Goal: Information Seeking & Learning: Check status

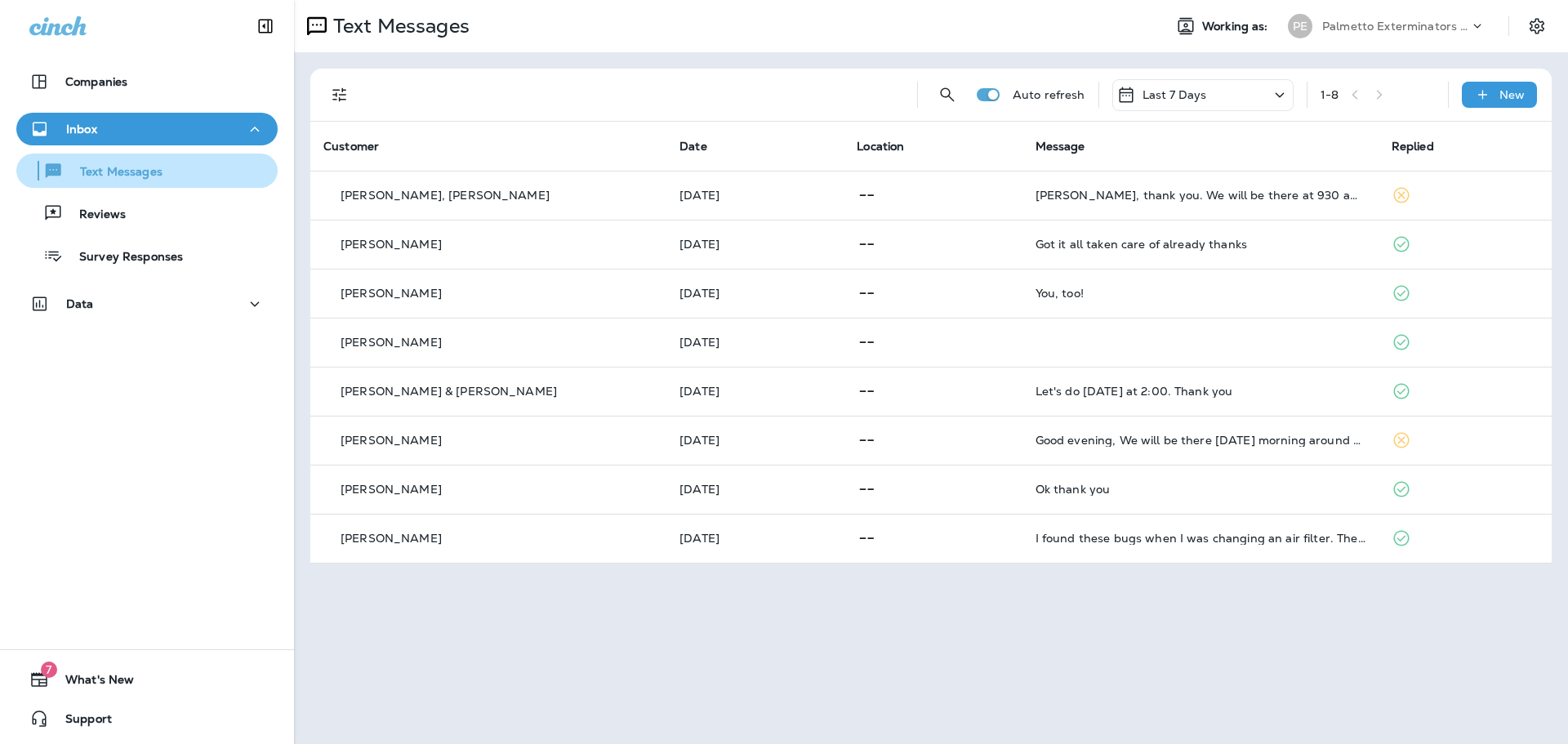
click at [160, 175] on p "Text Messages" at bounding box center [113, 173] width 99 height 15
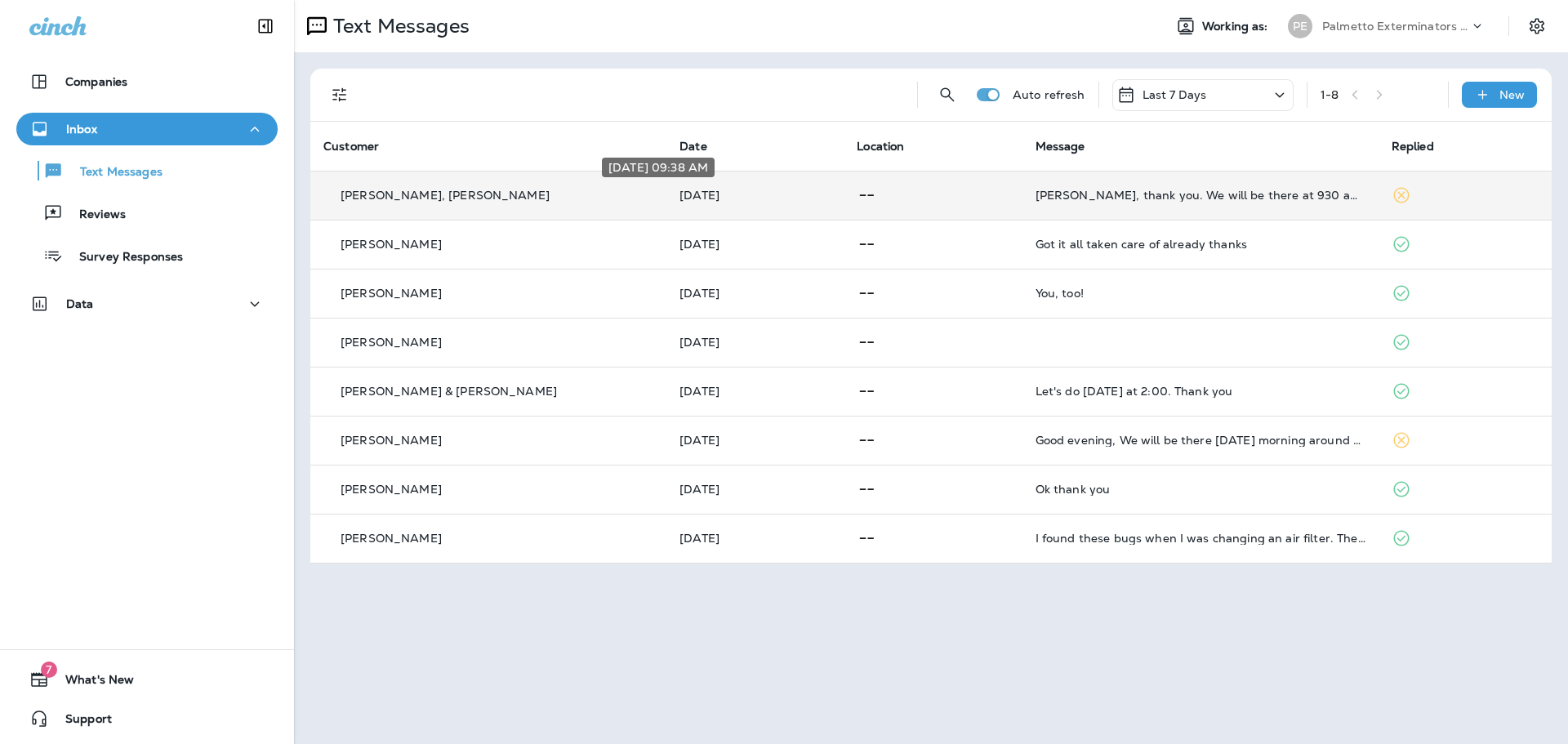
click at [786, 196] on p "[DATE]" at bounding box center [755, 195] width 151 height 13
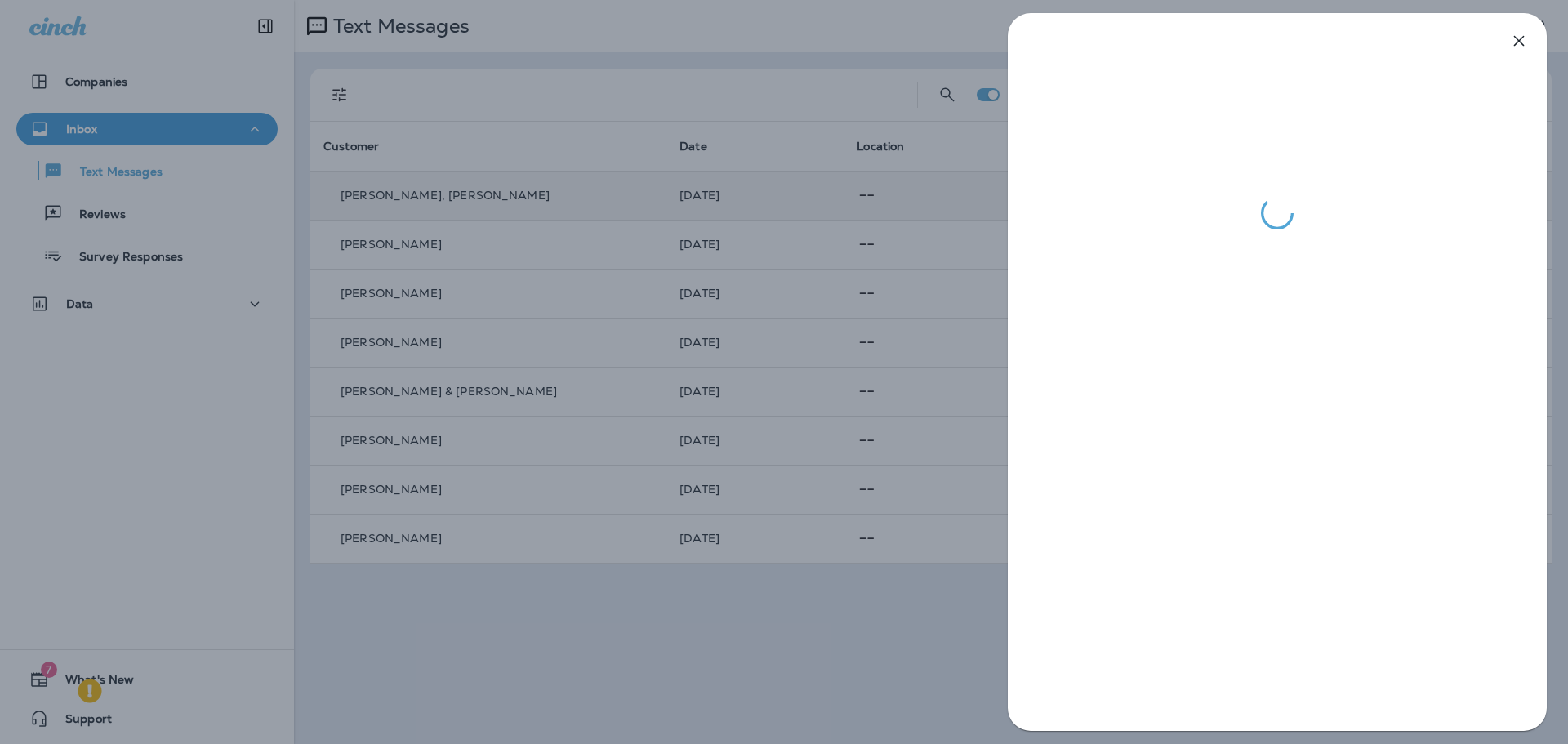
click at [1518, 43] on icon "button" at bounding box center [1519, 41] width 11 height 11
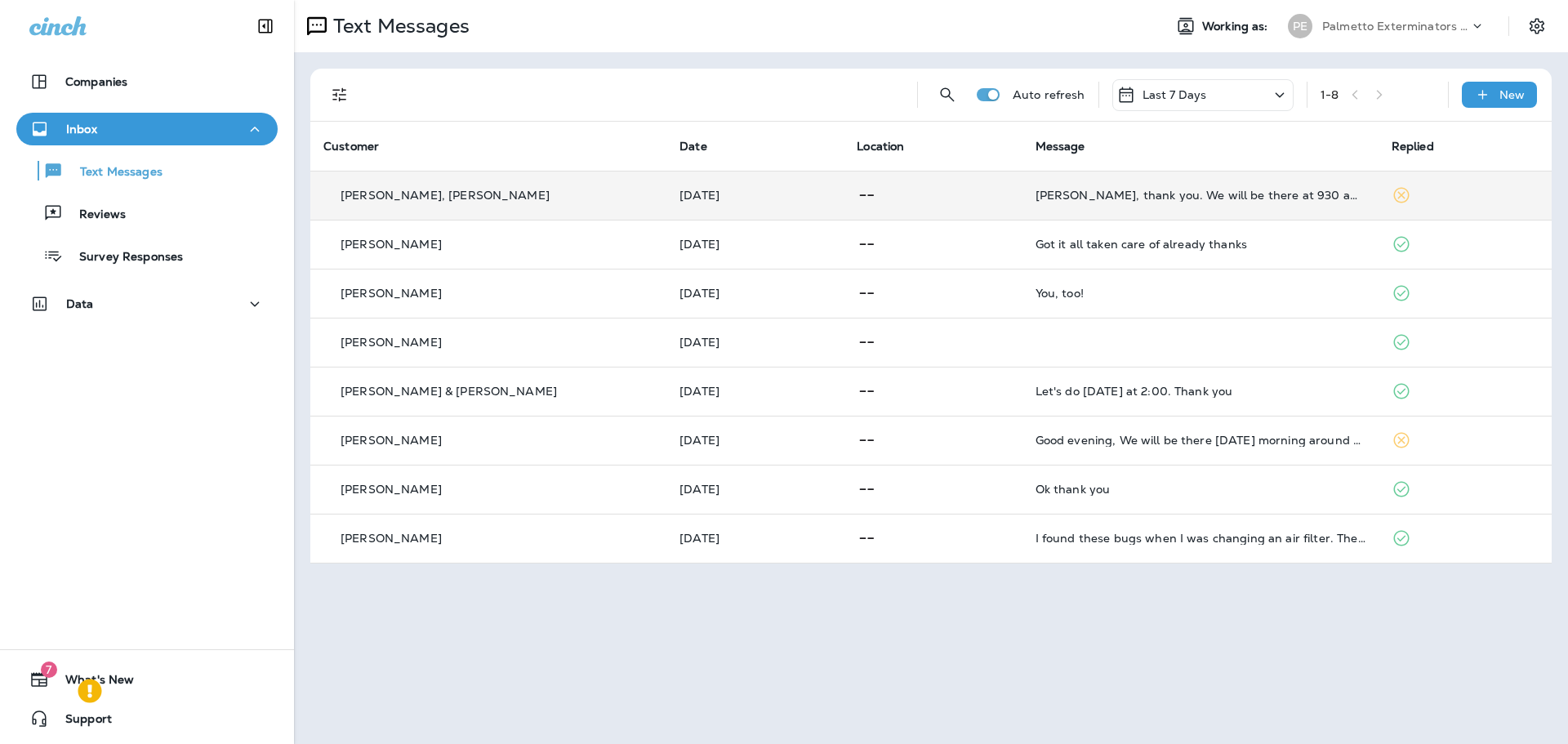
click at [1270, 98] on div "Last 7 Days" at bounding box center [1203, 94] width 182 height 31
click at [1169, 196] on p "Last 24 Hours" at bounding box center [1204, 190] width 255 height 13
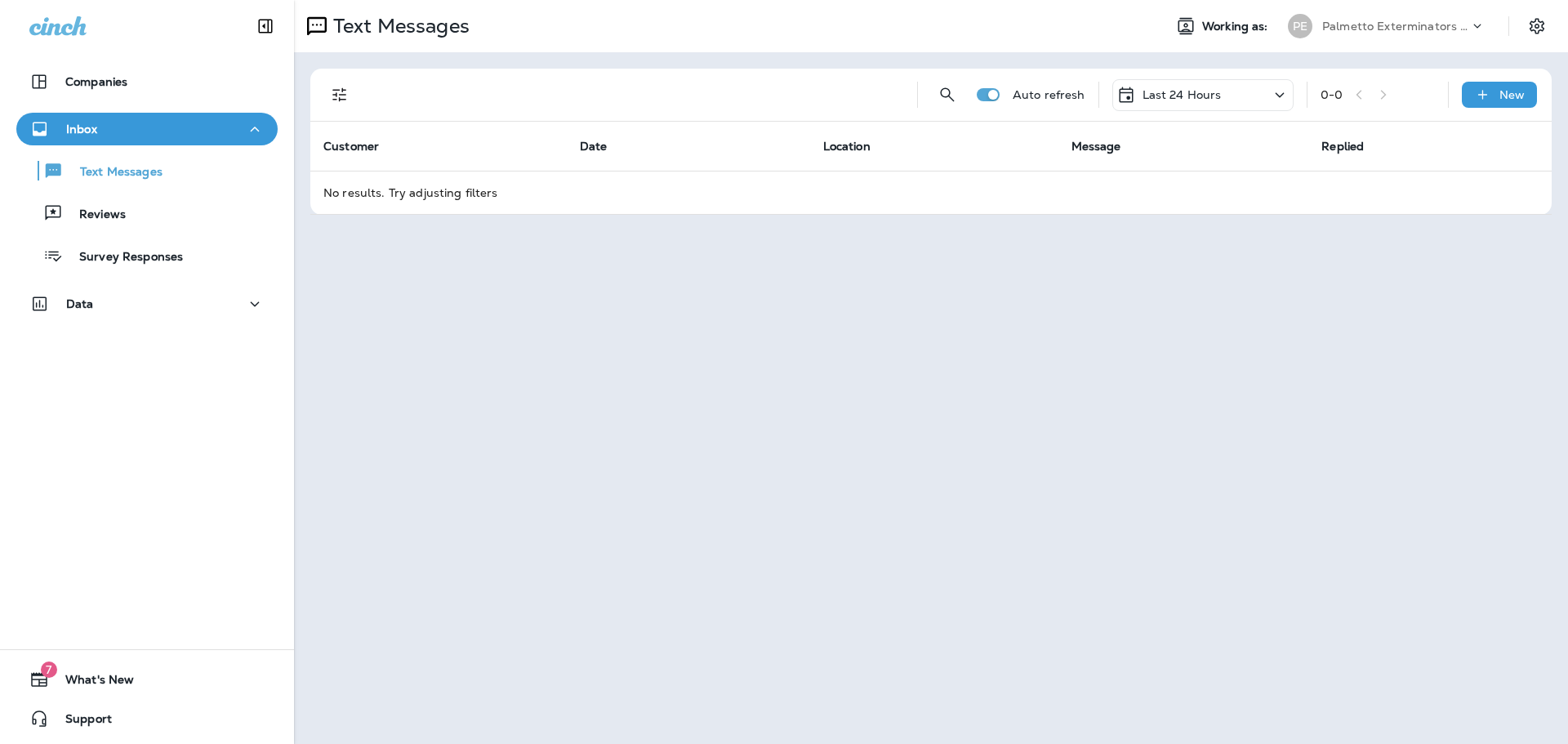
click at [1240, 92] on div "Last 24 Hours" at bounding box center [1203, 94] width 182 height 31
click at [1182, 229] on div "Last 7 Days" at bounding box center [1204, 212] width 255 height 32
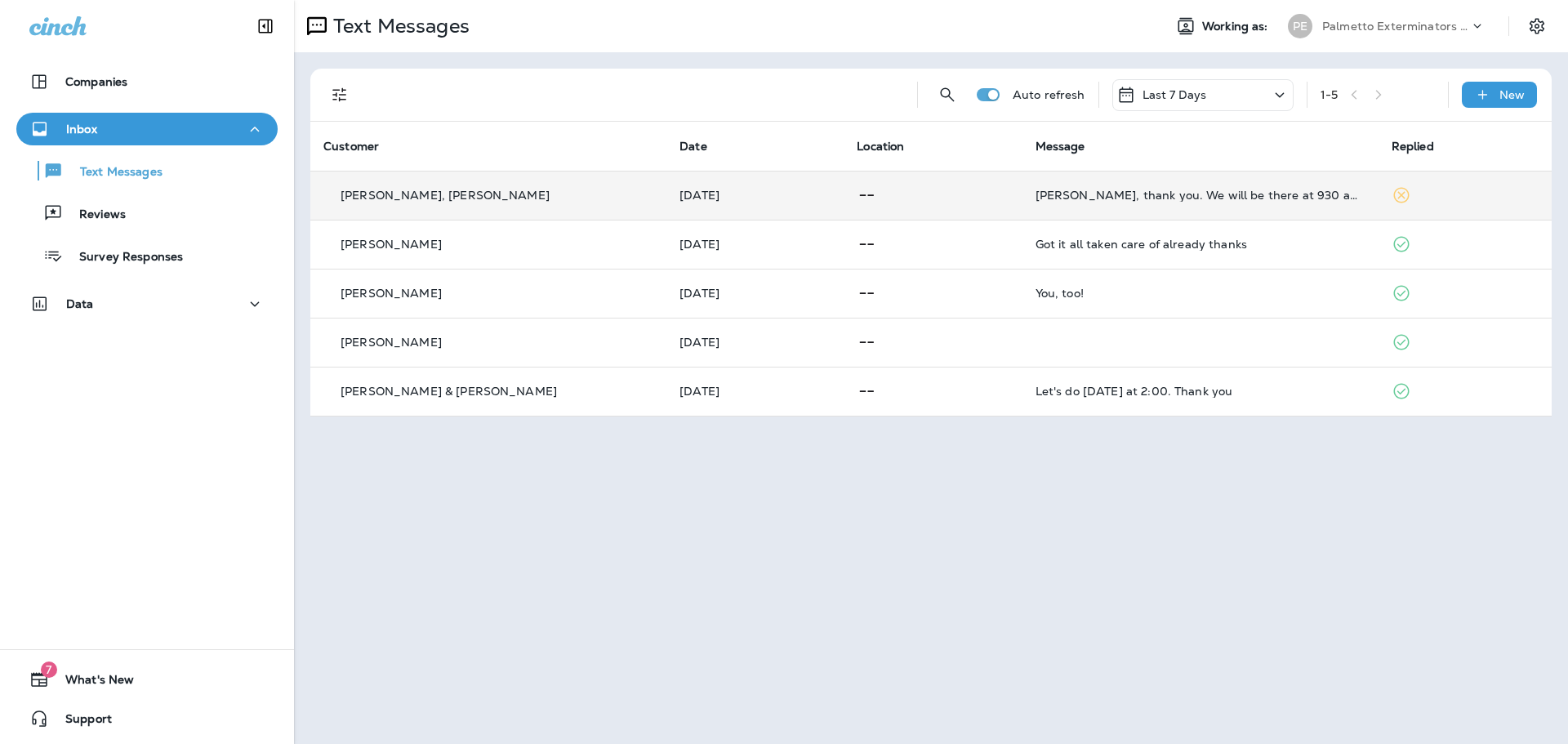
click at [1268, 210] on td "[PERSON_NAME], thank you. We will be there at 930 am [DATE] to pull all the Tyv…" at bounding box center [1200, 195] width 356 height 49
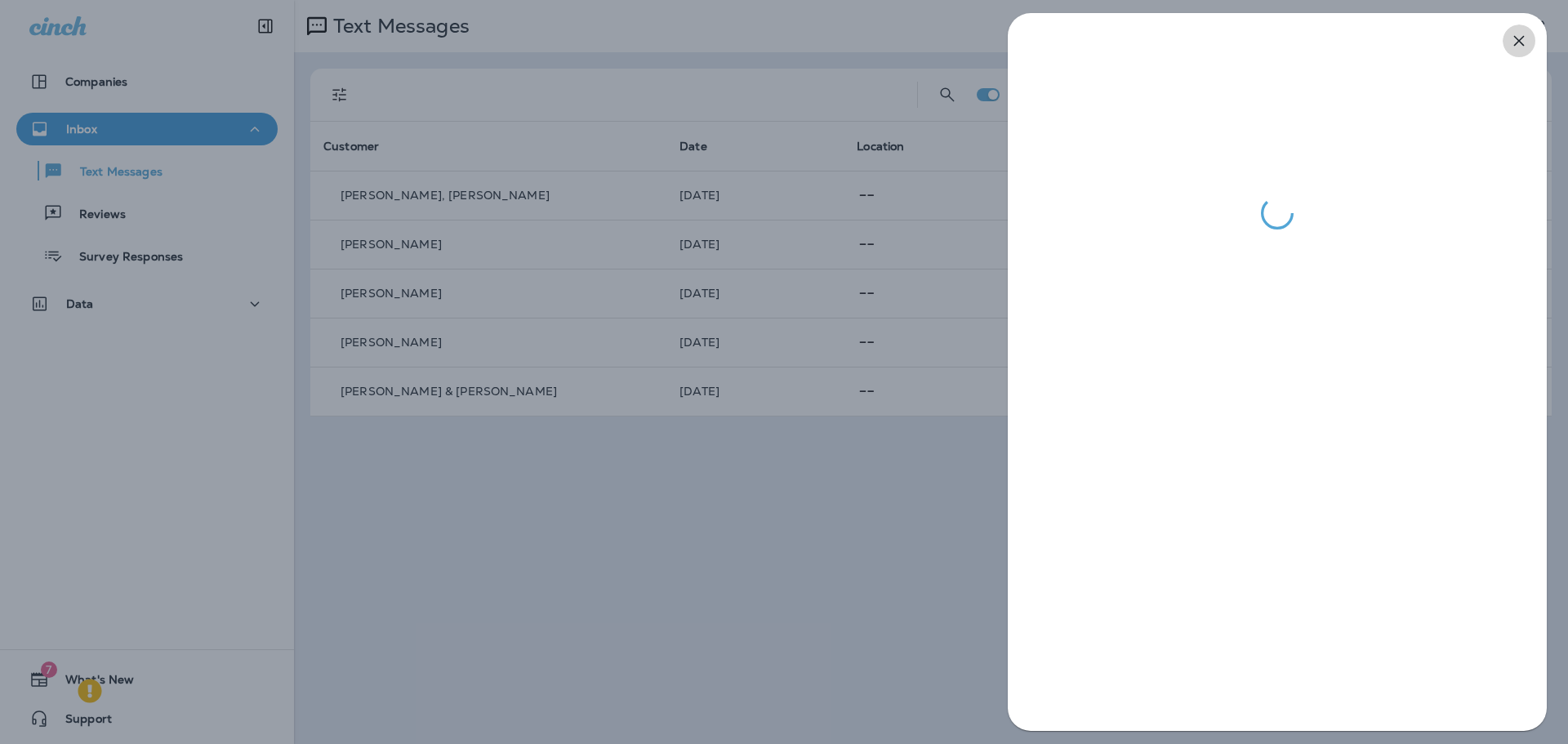
click at [1519, 39] on icon "button" at bounding box center [1519, 41] width 20 height 20
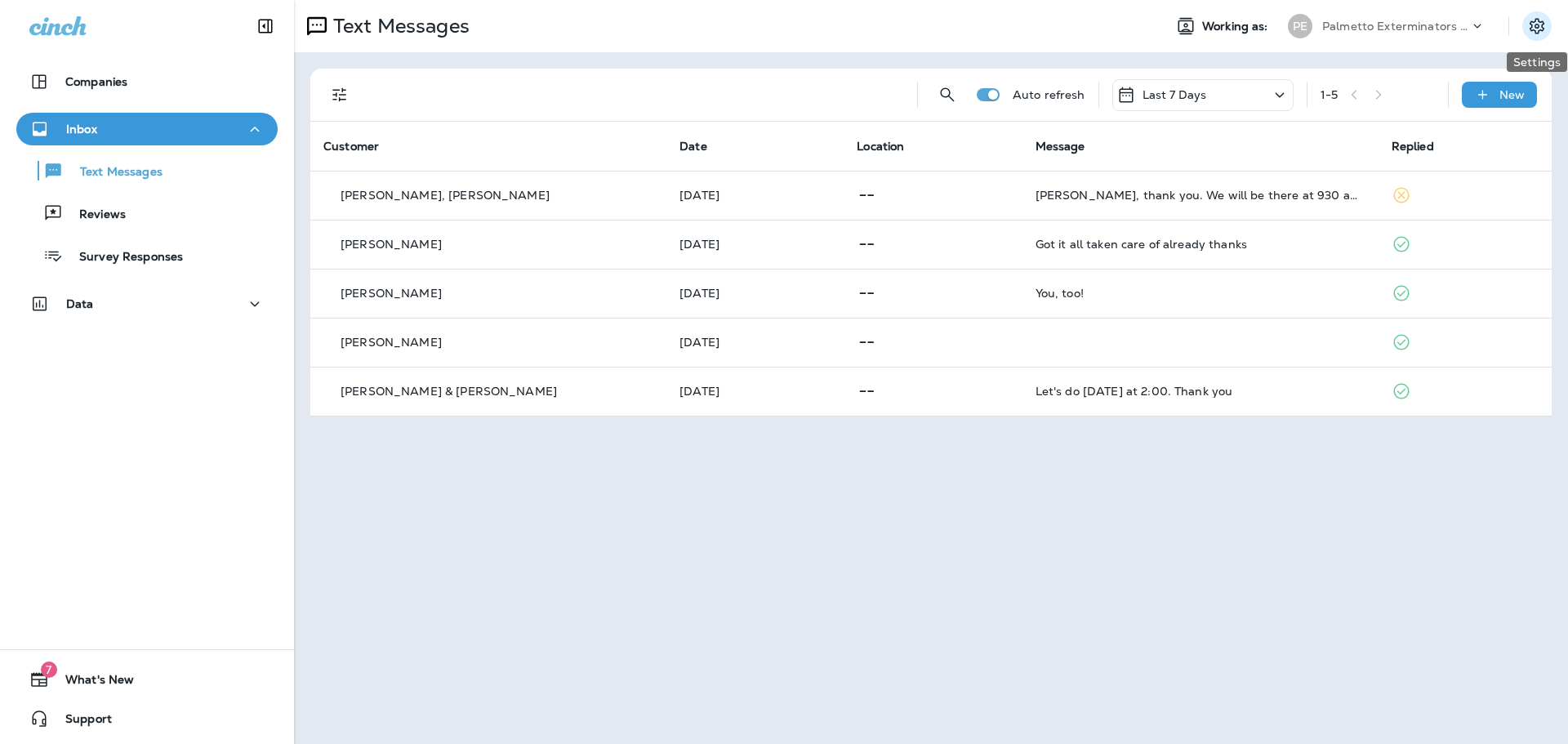
click at [1537, 36] on button "Settings" at bounding box center [1537, 26] width 30 height 30
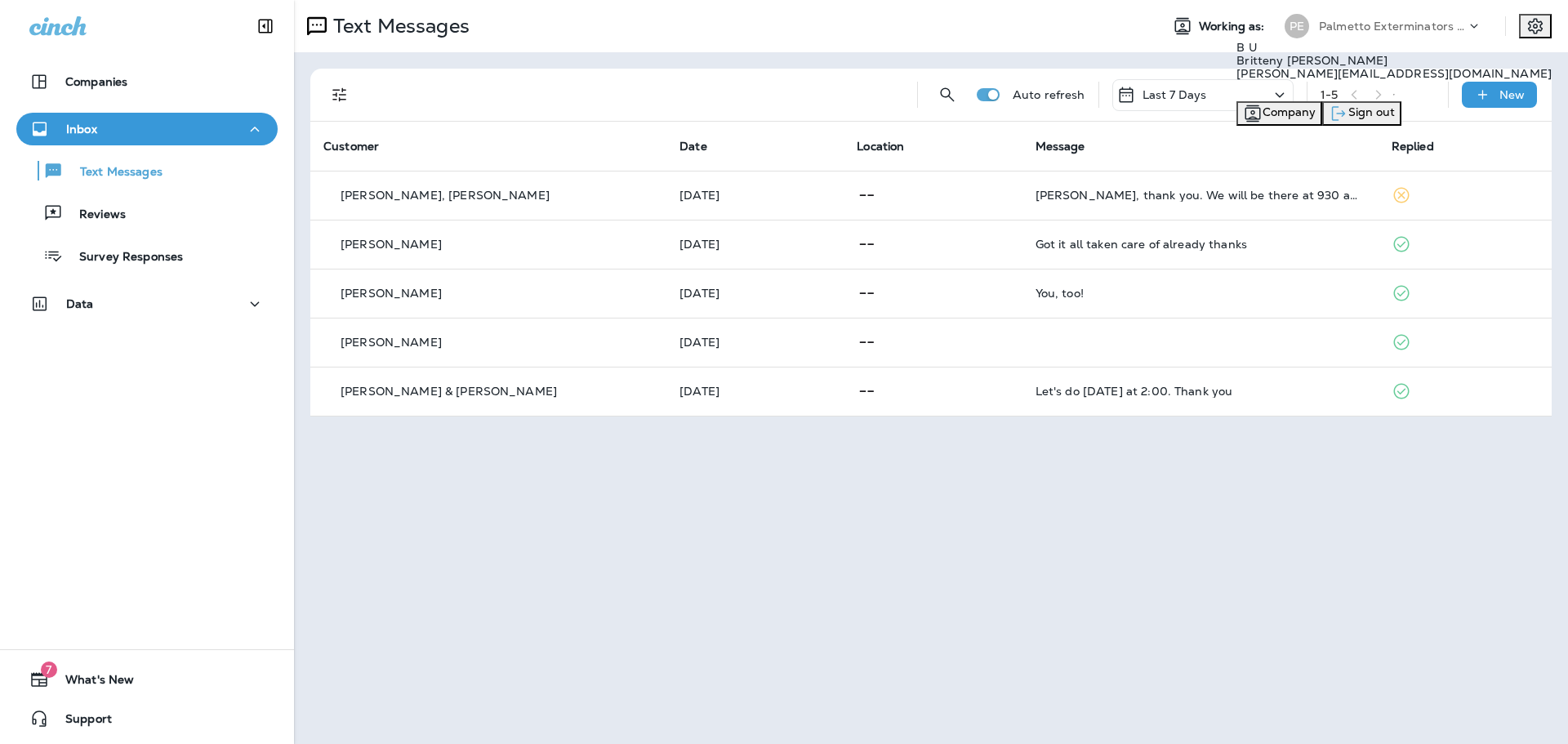
click at [1395, 120] on span "Sign out" at bounding box center [1372, 111] width 47 height 14
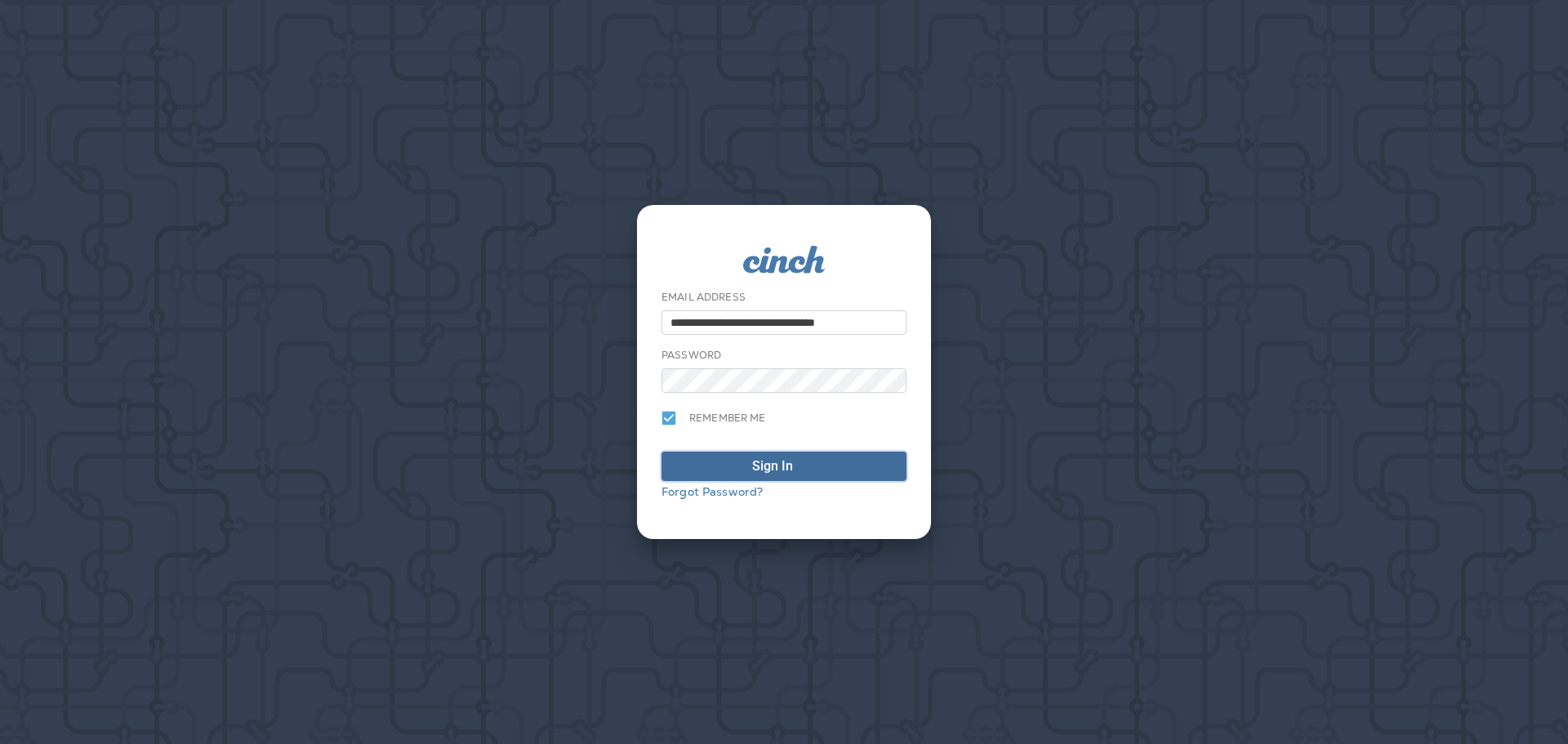
click at [743, 460] on span "Sign In" at bounding box center [784, 466] width 227 height 20
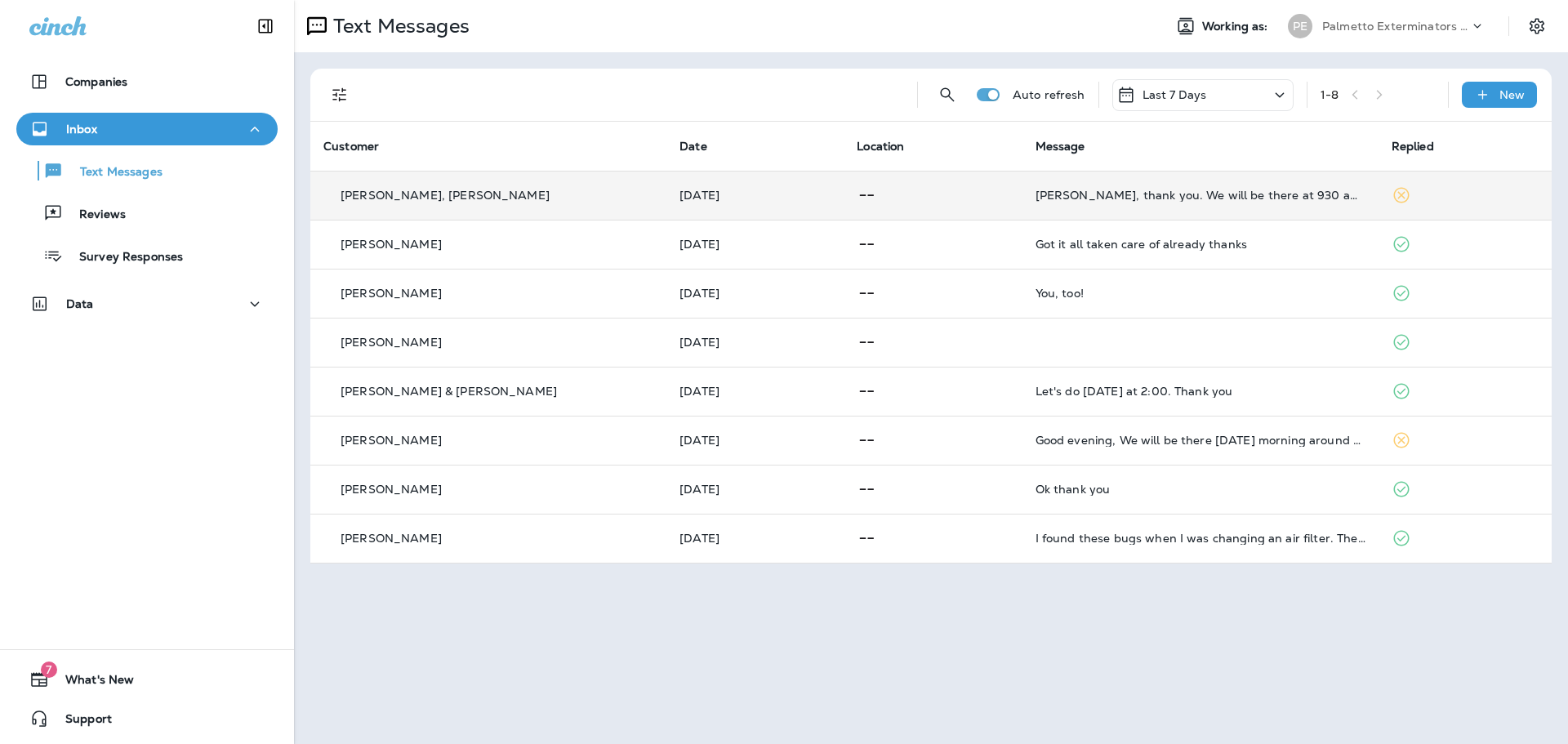
click at [945, 194] on p at bounding box center [933, 195] width 152 height 21
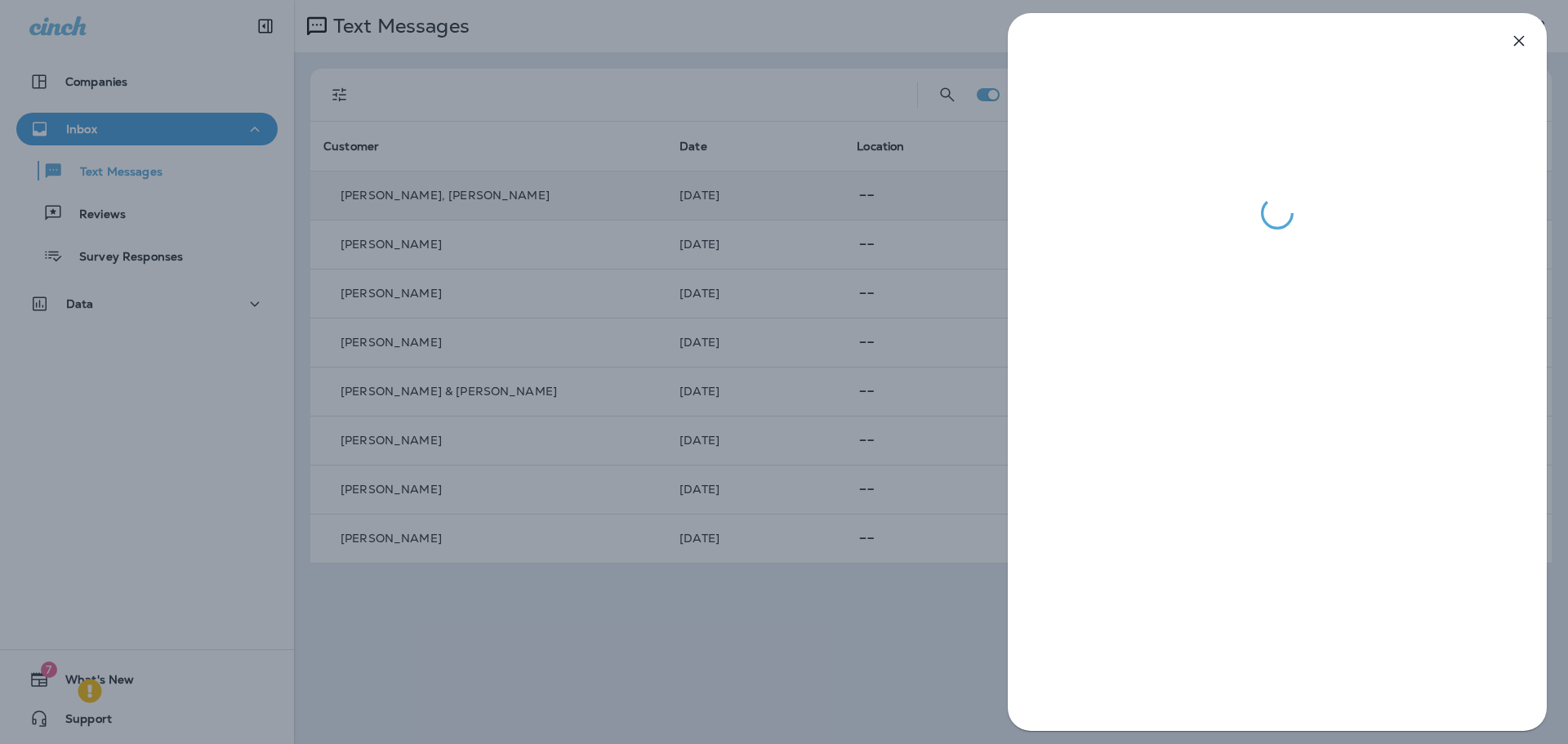
click at [1520, 44] on icon "button" at bounding box center [1519, 41] width 20 height 20
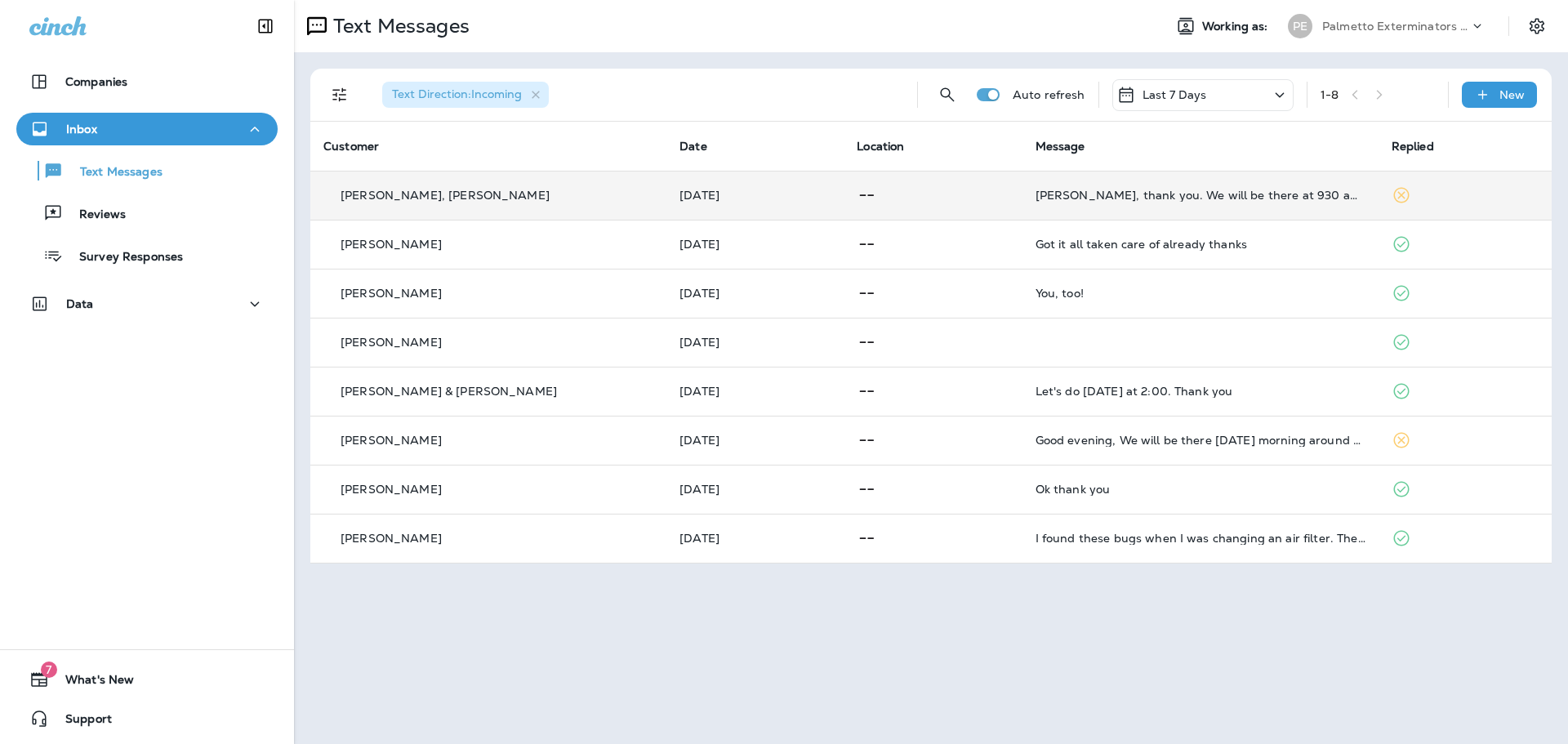
click at [908, 182] on td at bounding box center [933, 195] width 178 height 49
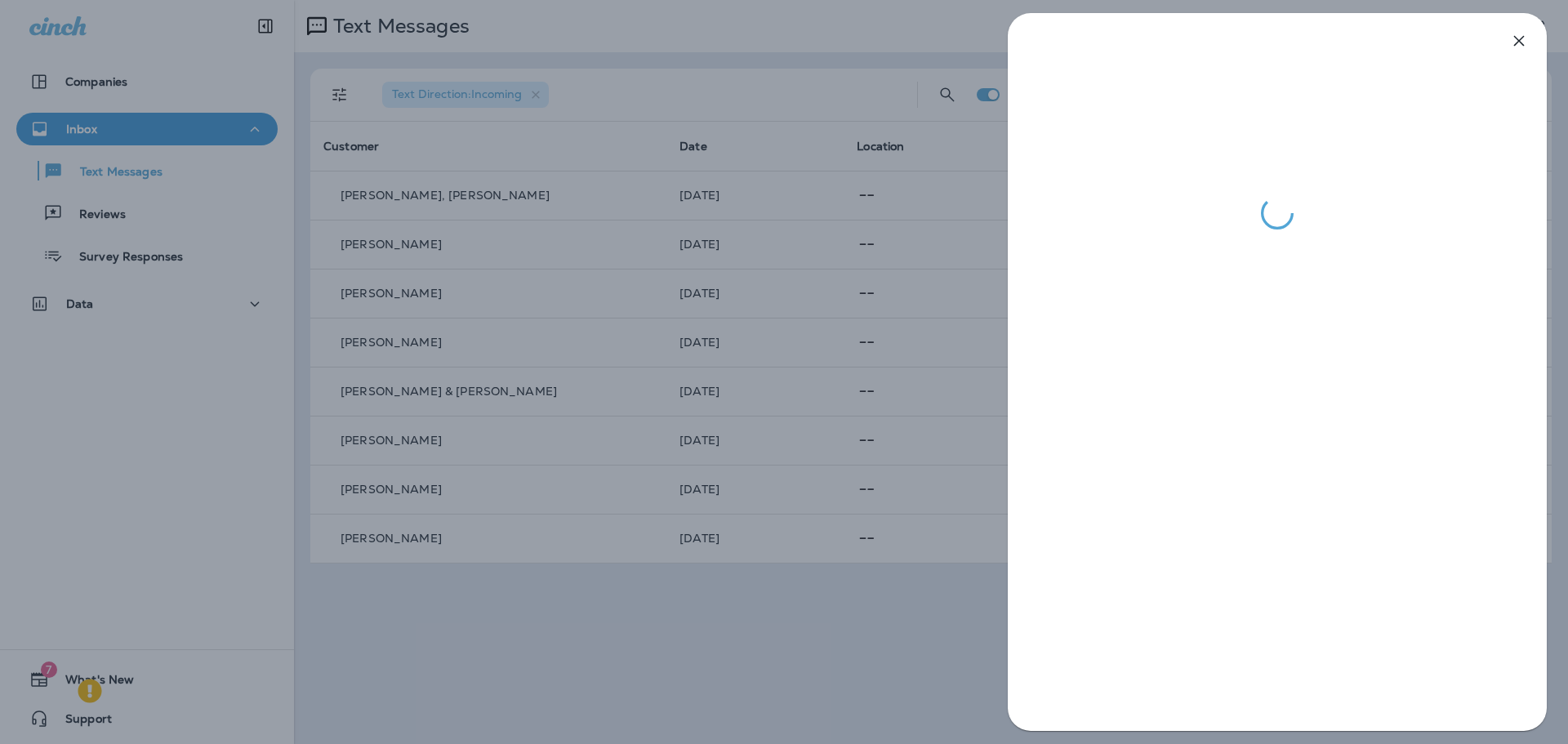
click at [1523, 40] on icon "button" at bounding box center [1519, 41] width 20 height 20
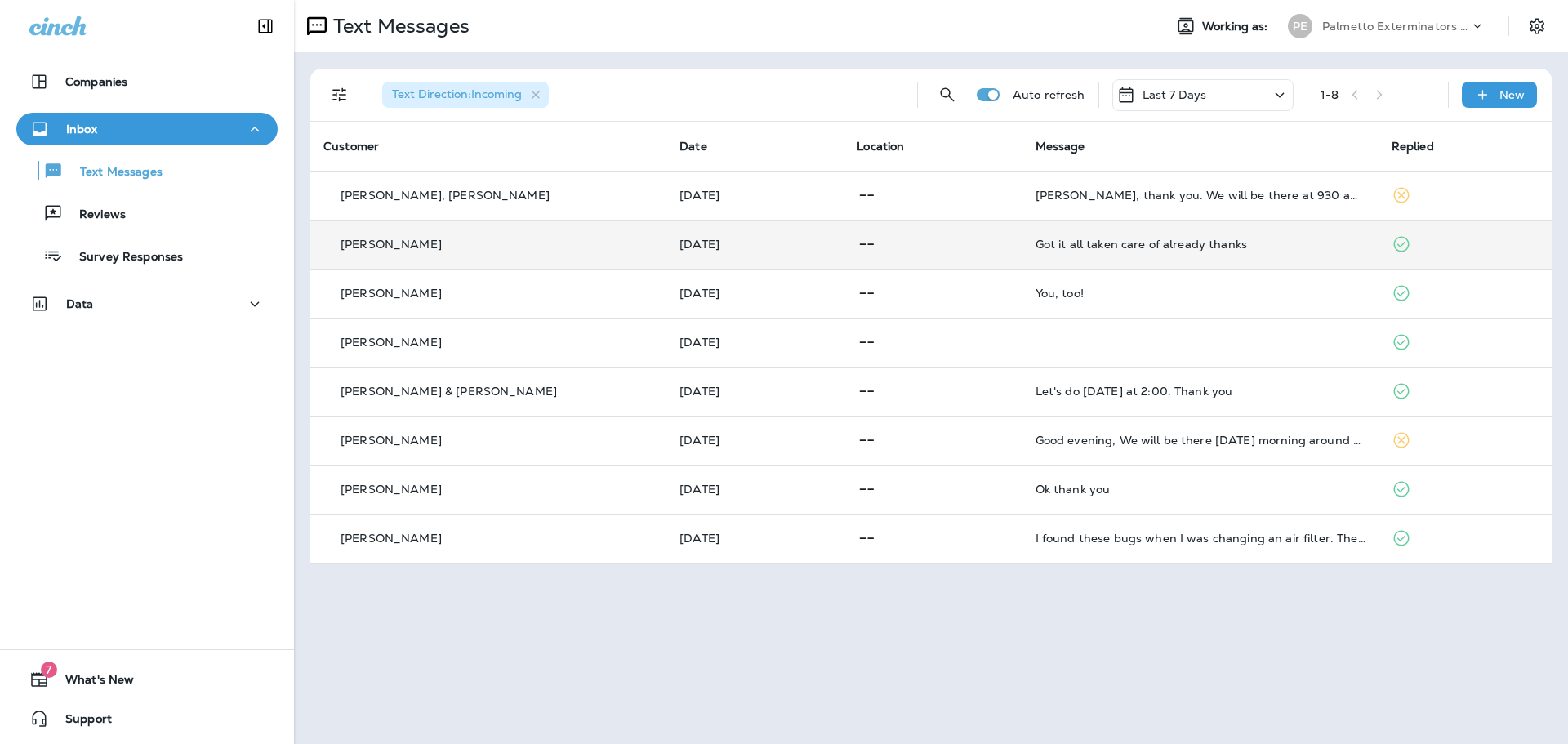
click at [972, 259] on td at bounding box center [933, 244] width 178 height 49
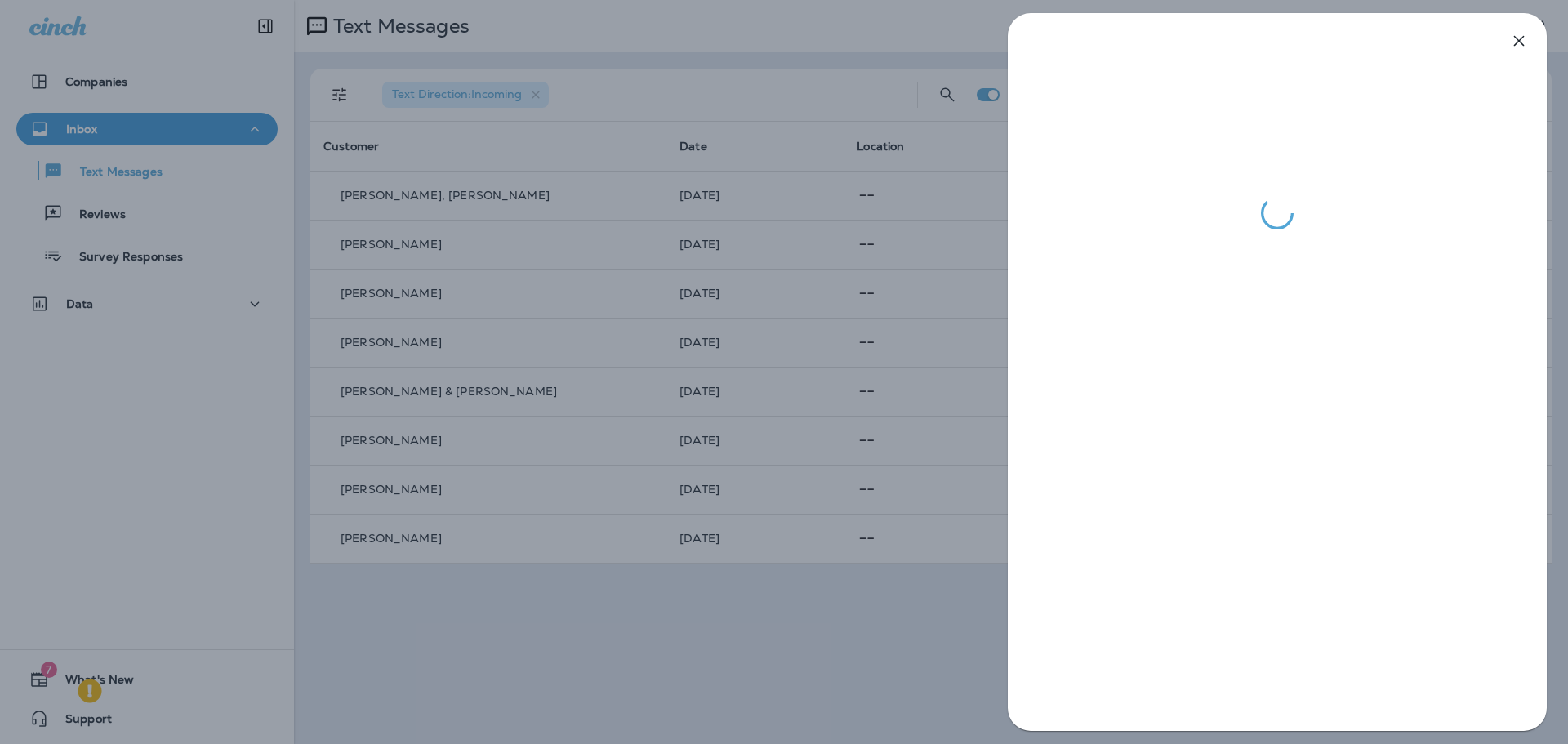
click at [1519, 42] on icon "button" at bounding box center [1519, 41] width 20 height 20
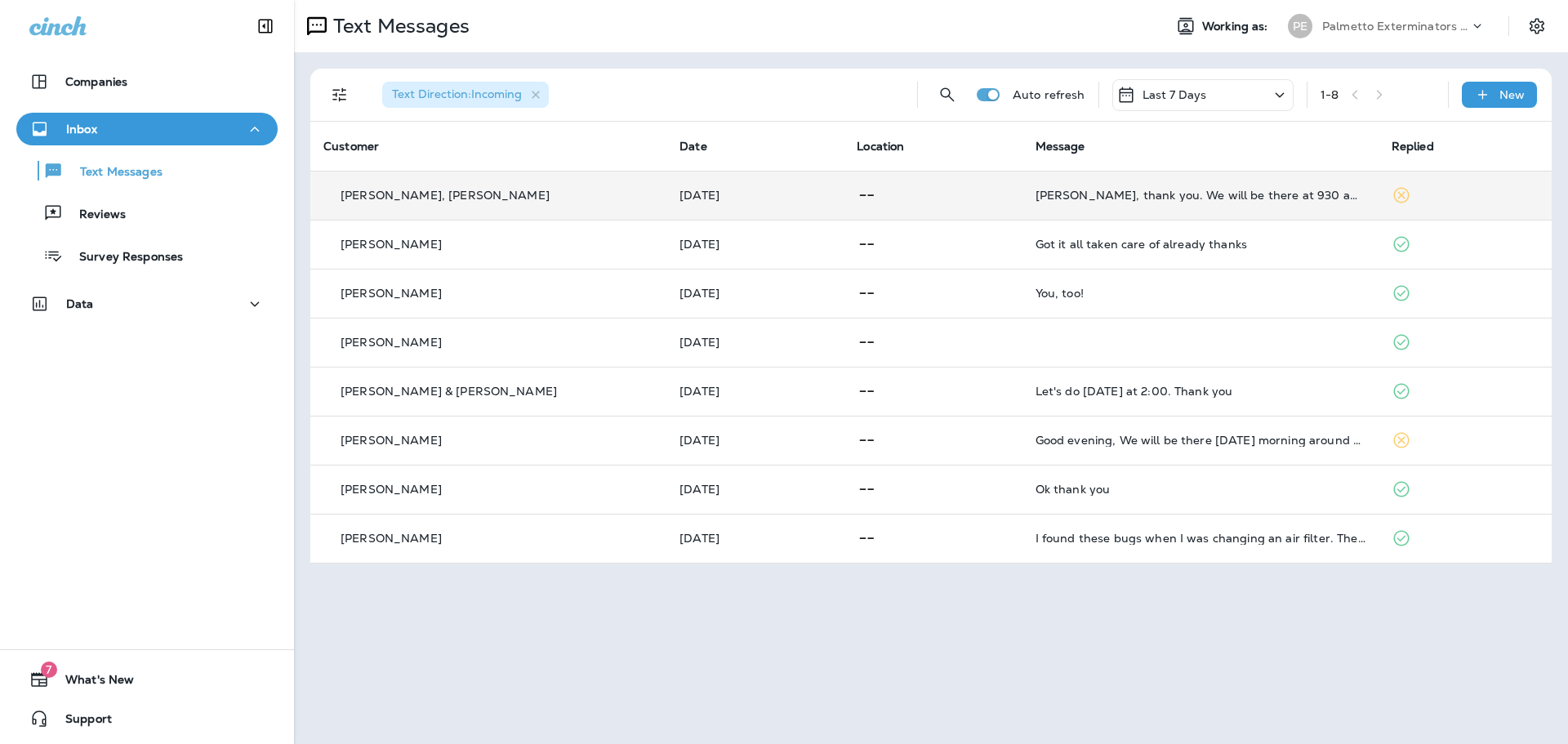
click at [947, 189] on p at bounding box center [933, 195] width 152 height 21
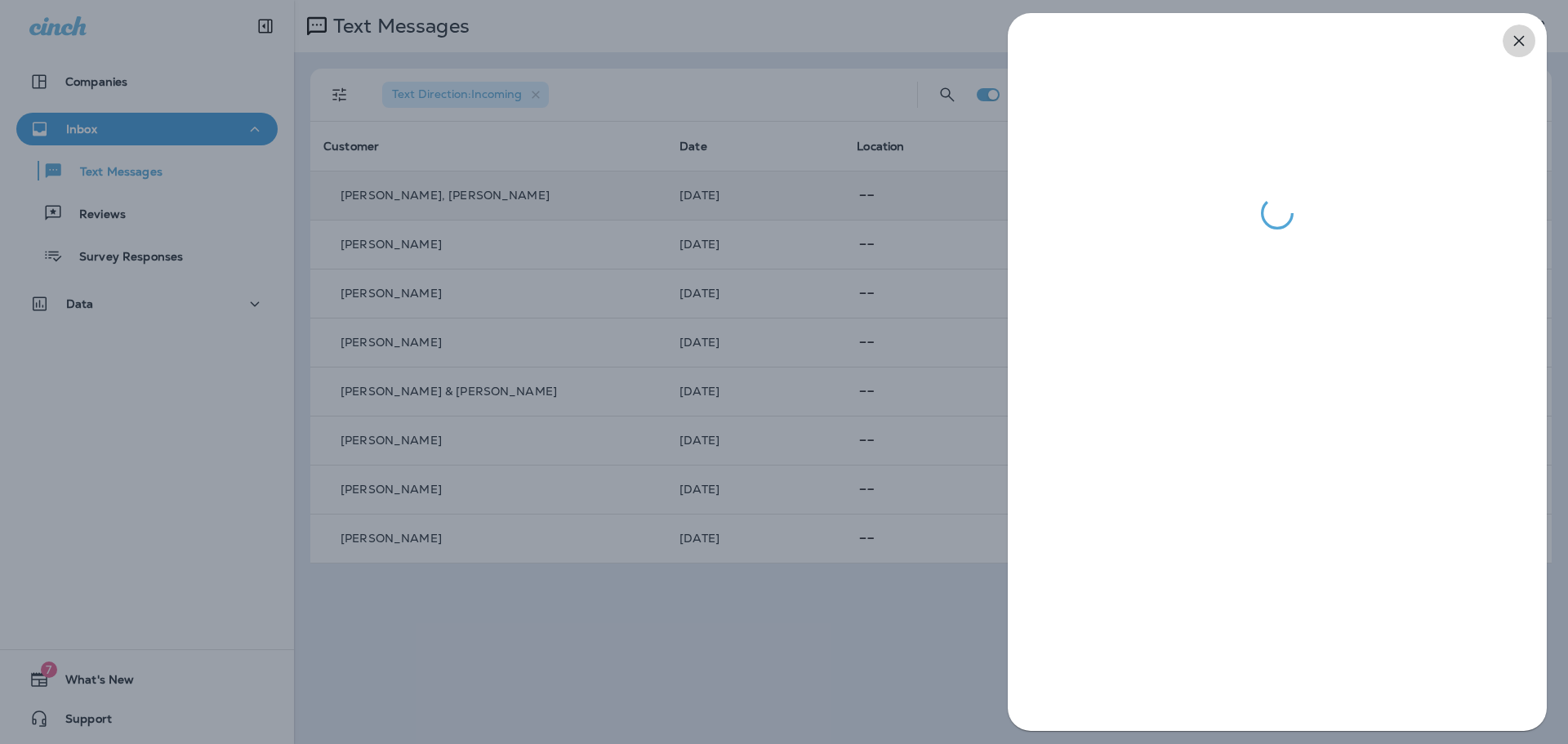
click at [1518, 47] on icon "button" at bounding box center [1519, 41] width 20 height 20
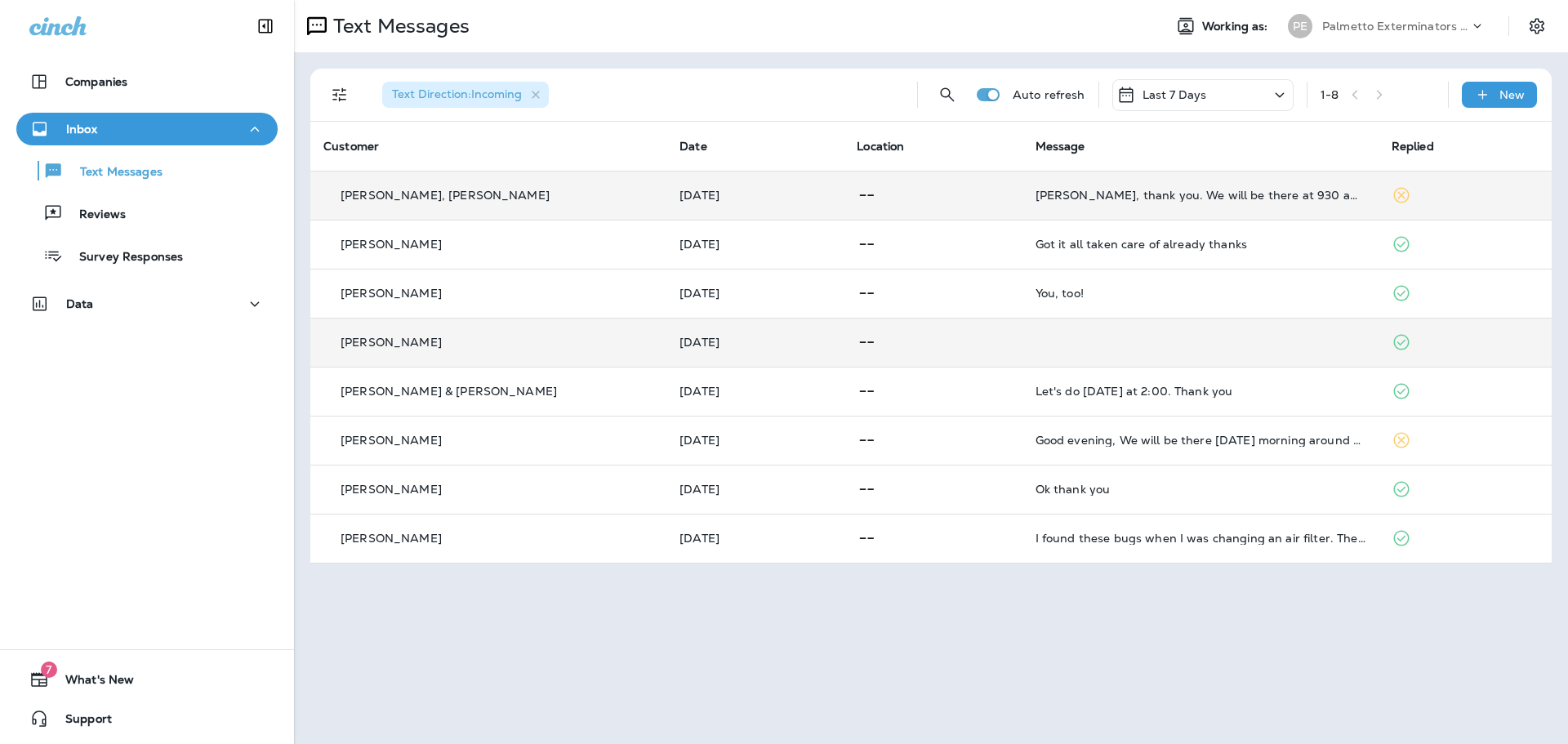
click at [988, 345] on td at bounding box center [933, 342] width 178 height 49
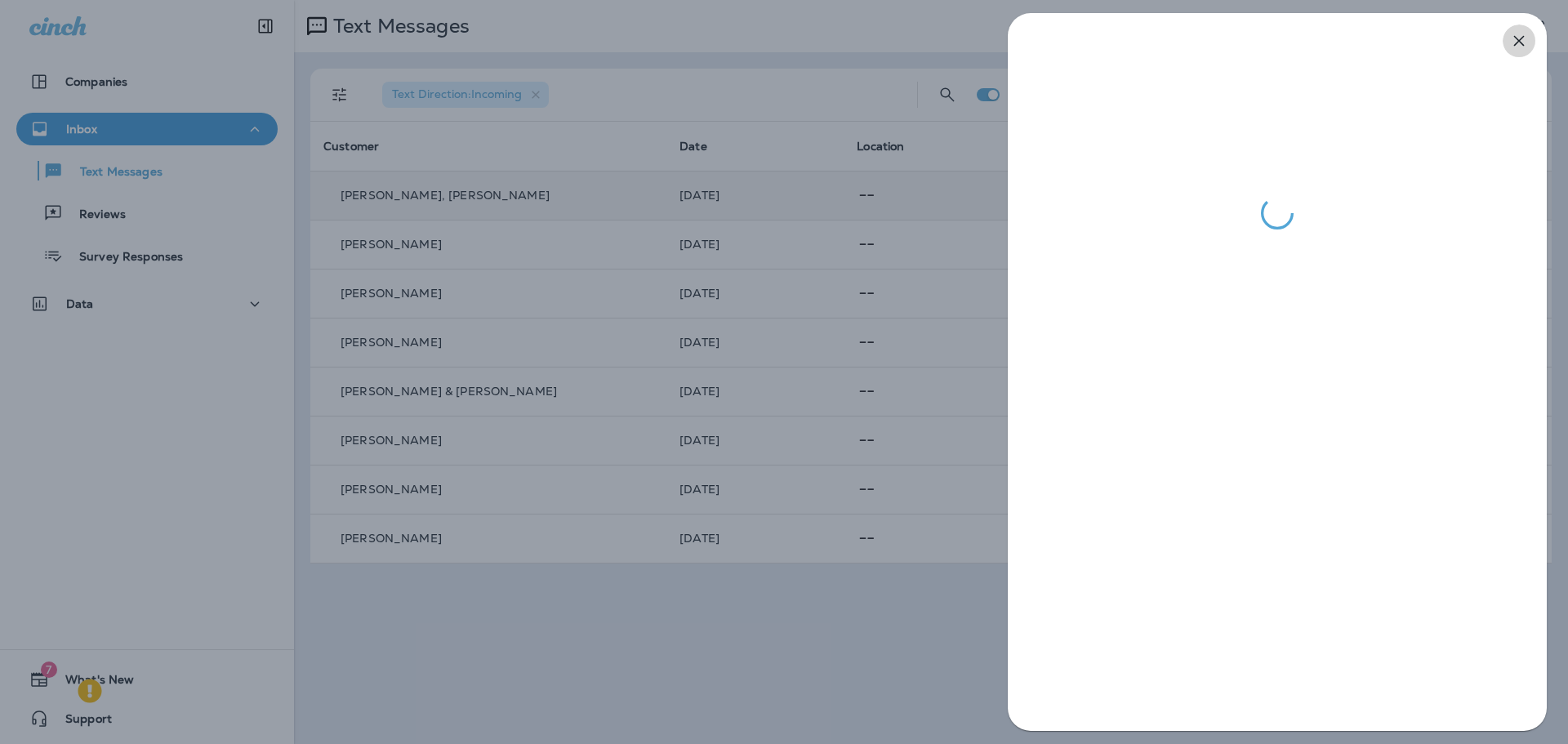
click at [1521, 43] on icon "button" at bounding box center [1519, 41] width 11 height 11
